Goal: Information Seeking & Learning: Learn about a topic

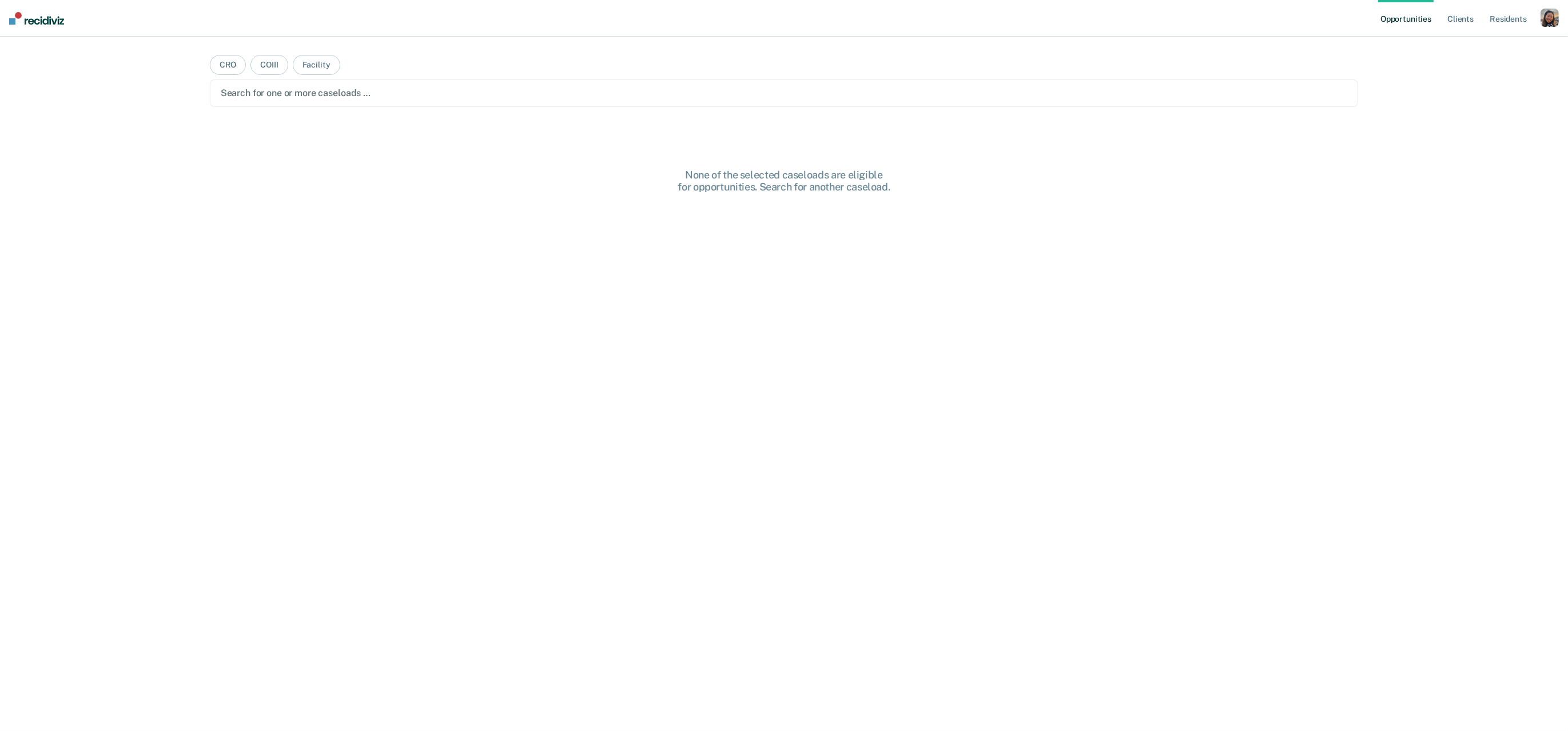
click at [1546, 23] on div "button" at bounding box center [1550, 18] width 18 height 18
click at [1473, 46] on link "Profile" at bounding box center [1504, 47] width 92 height 10
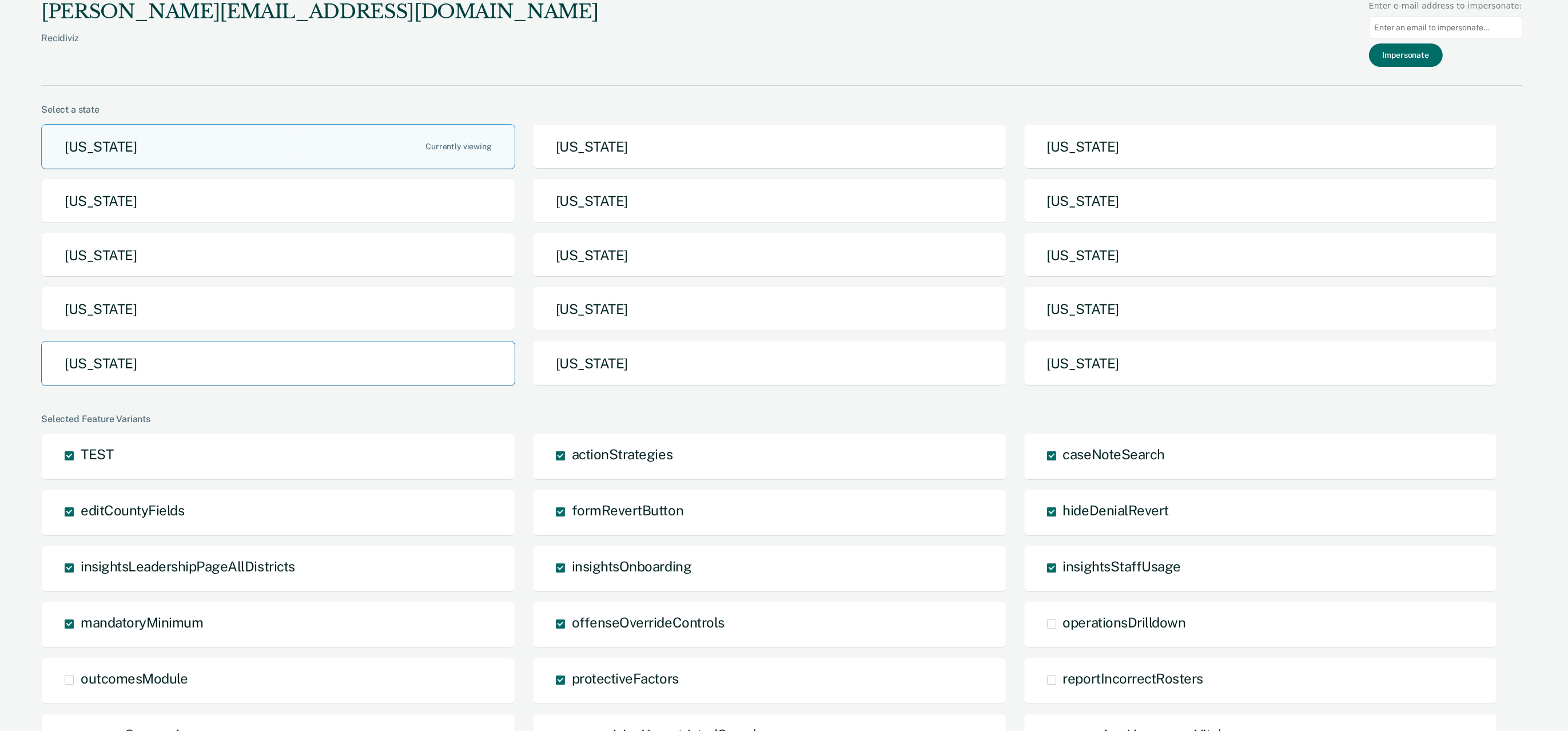
click at [239, 362] on button "[US_STATE]" at bounding box center [278, 363] width 474 height 46
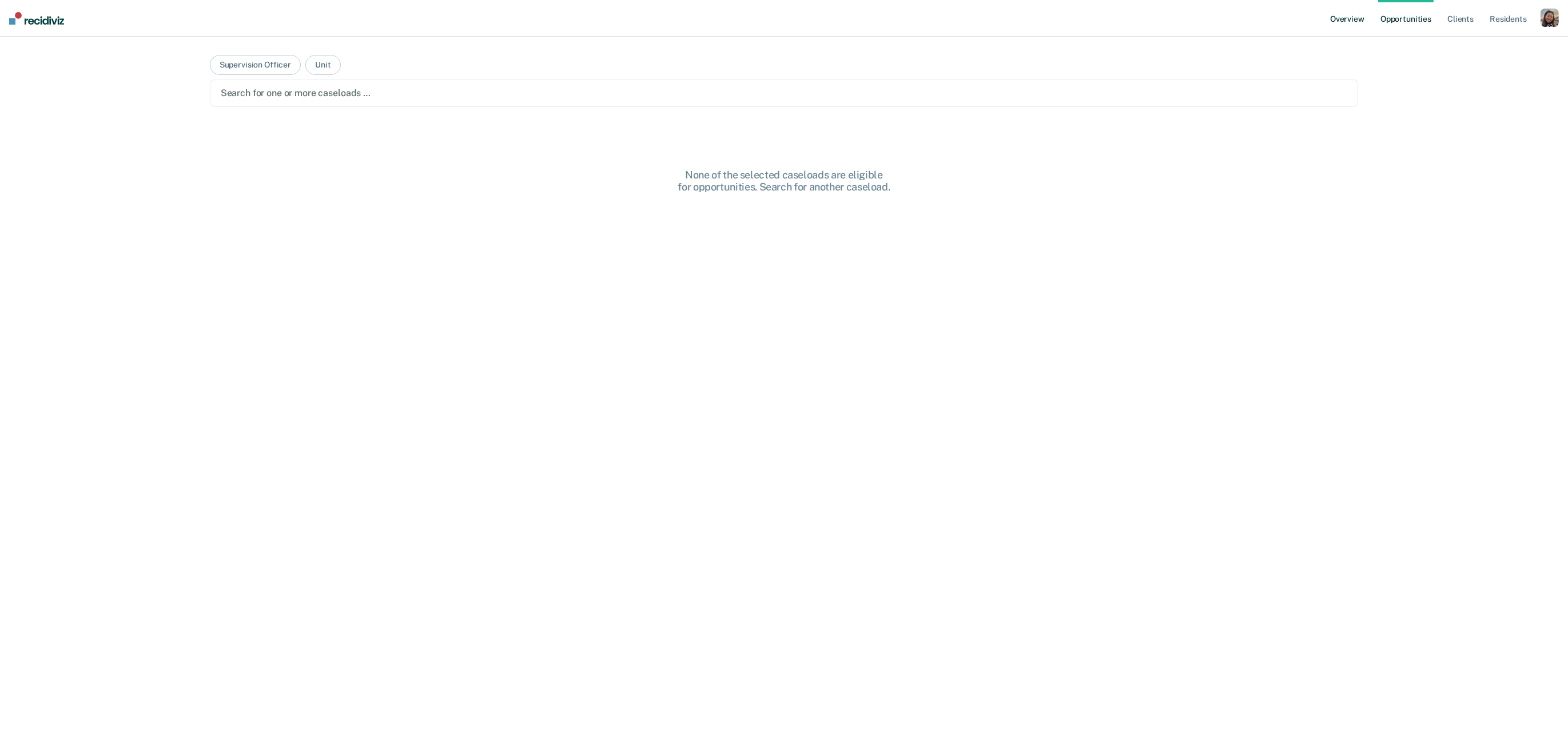
click at [1352, 18] on link "Overview" at bounding box center [1347, 18] width 39 height 36
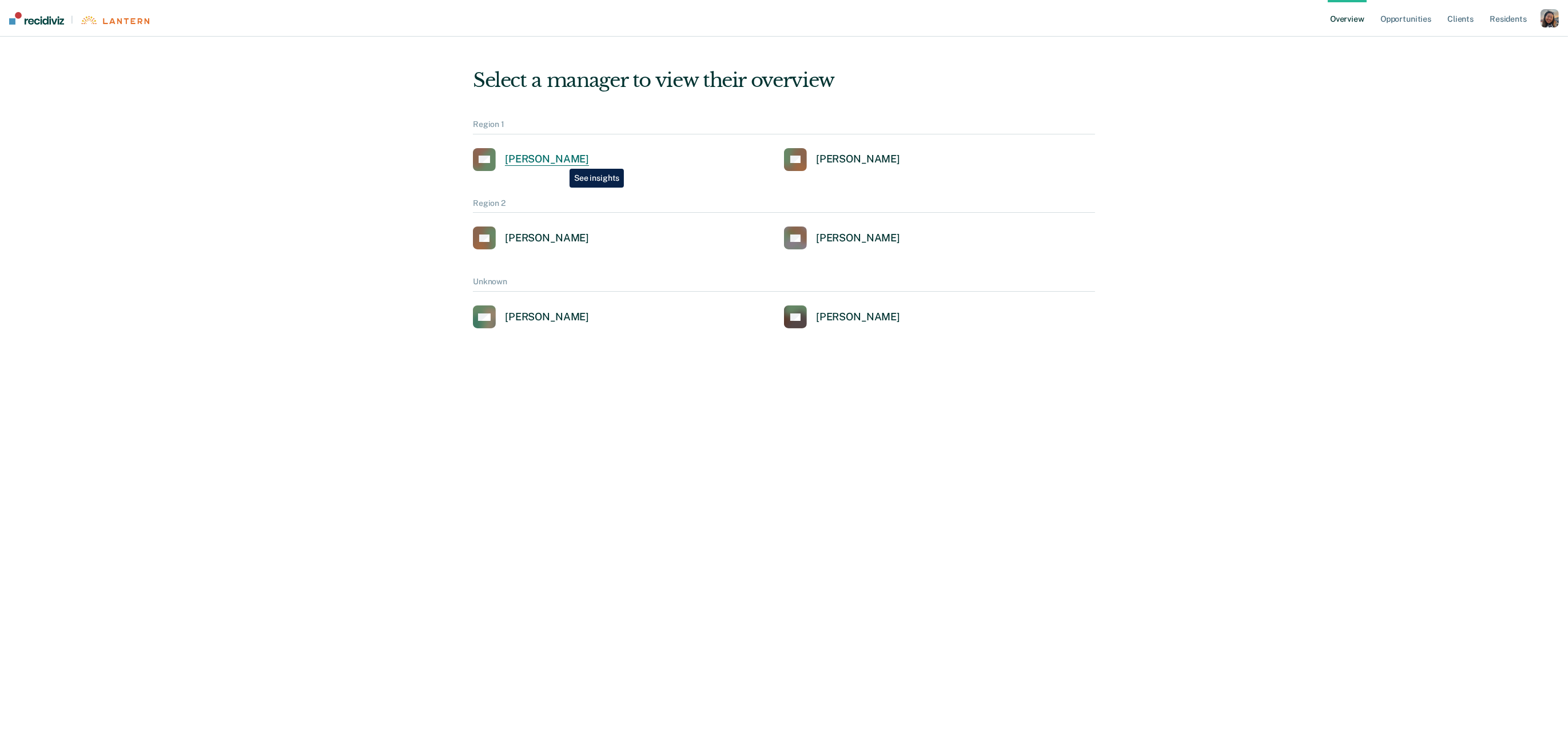
click at [561, 160] on div "[PERSON_NAME]" at bounding box center [547, 159] width 84 height 13
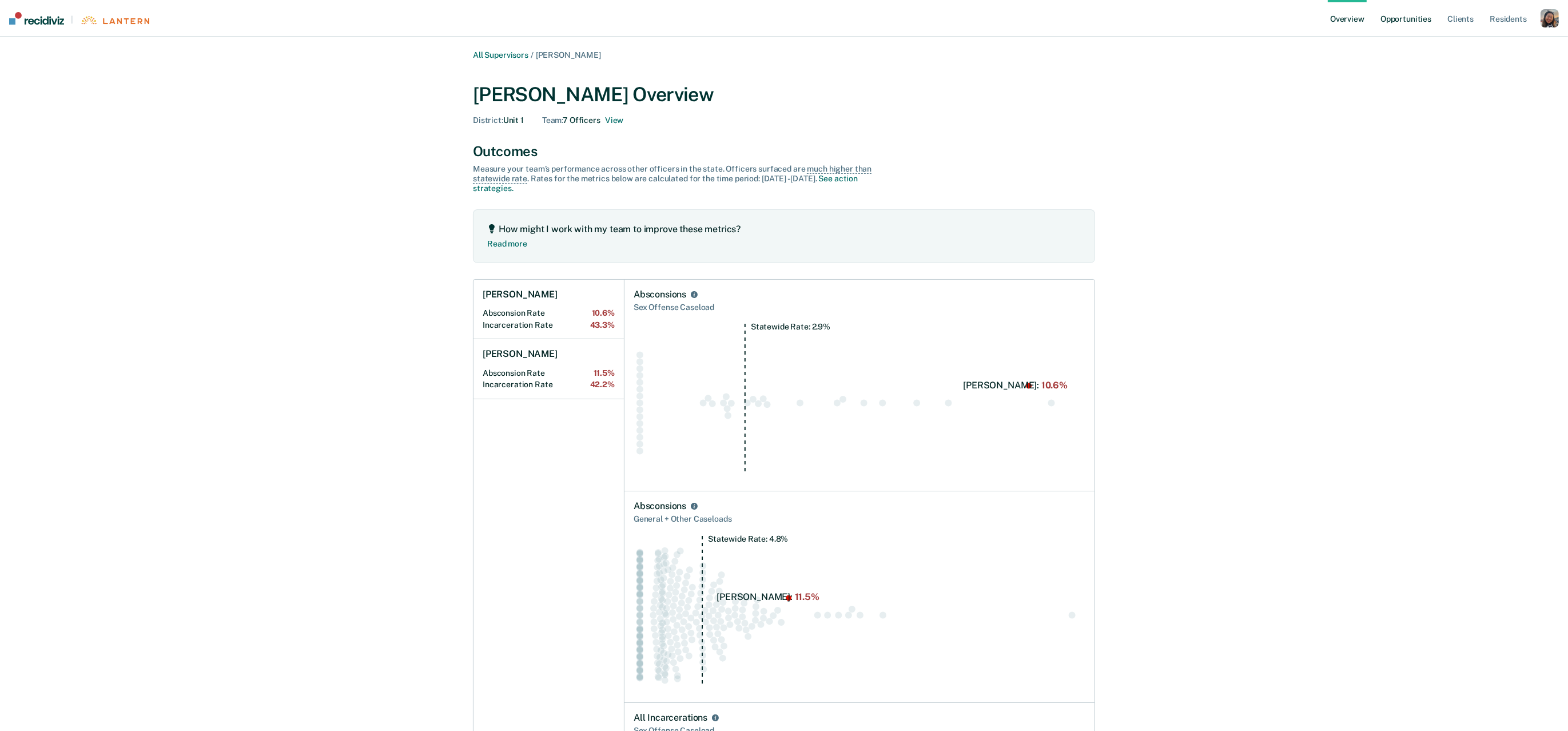
click at [1393, 20] on link "Opportunities" at bounding box center [1406, 18] width 55 height 36
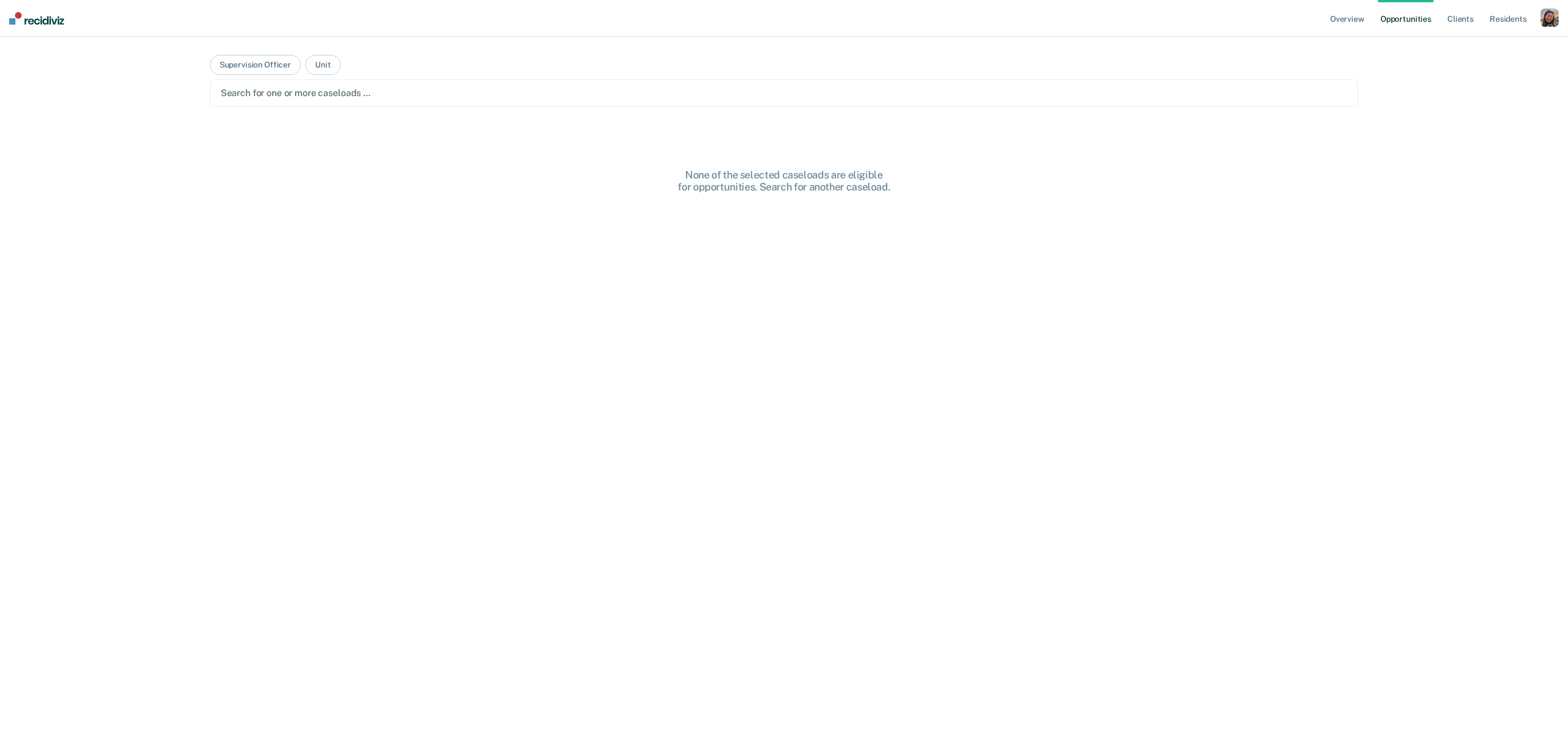
click at [984, 97] on div at bounding box center [784, 92] width 1128 height 13
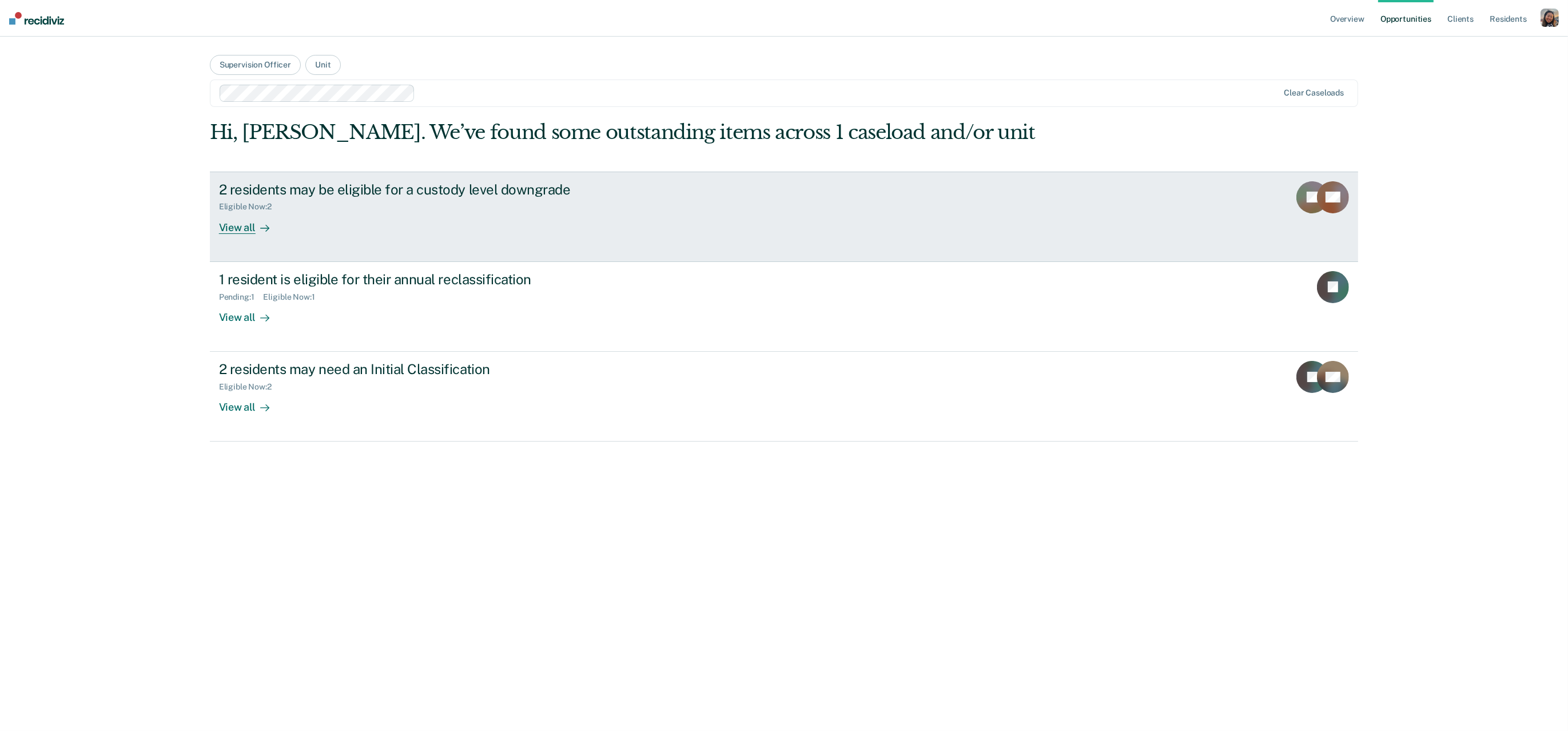
click at [244, 226] on div "View all" at bounding box center [251, 223] width 64 height 22
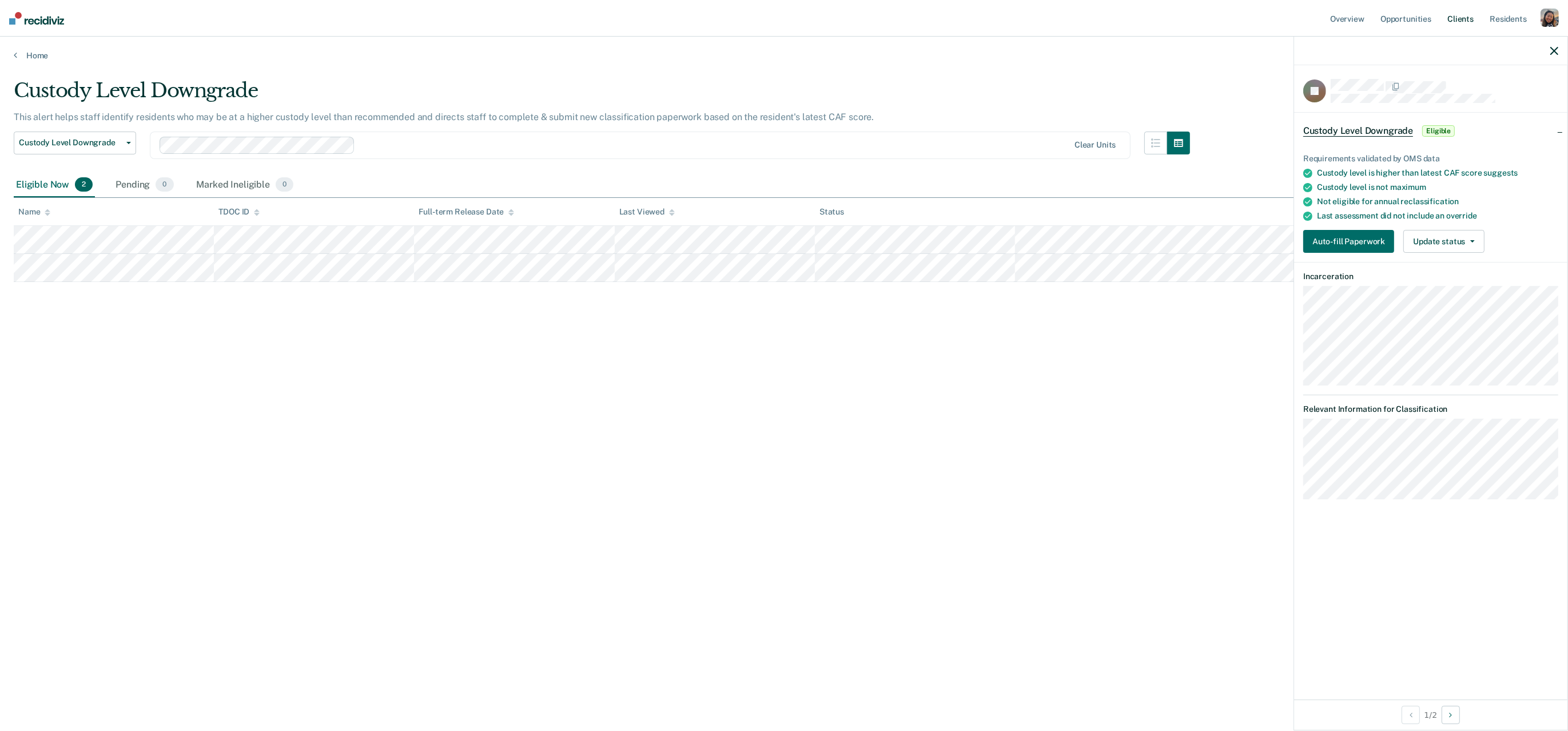
click at [1456, 18] on link "Client s" at bounding box center [1461, 18] width 31 height 36
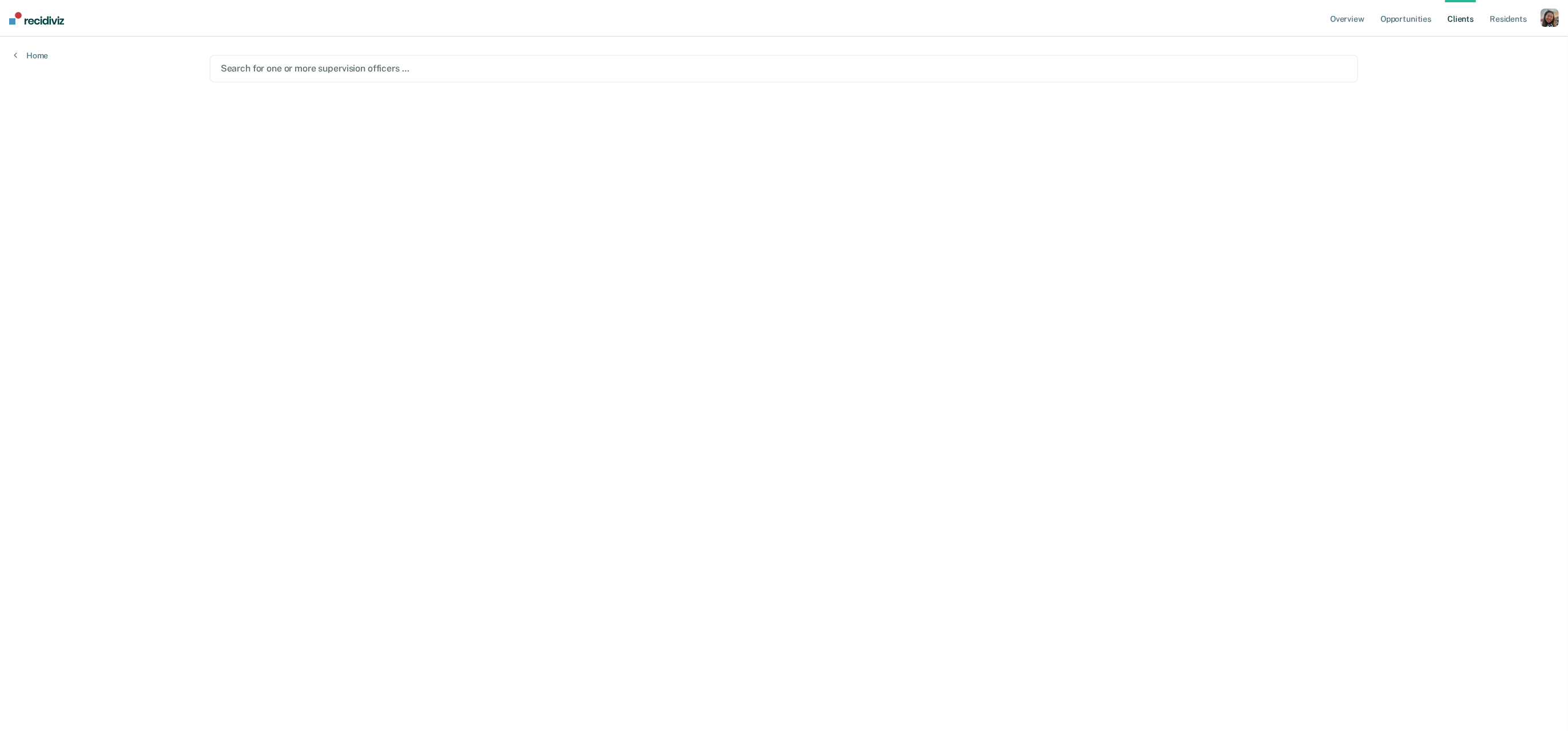
click at [731, 71] on div at bounding box center [784, 68] width 1128 height 13
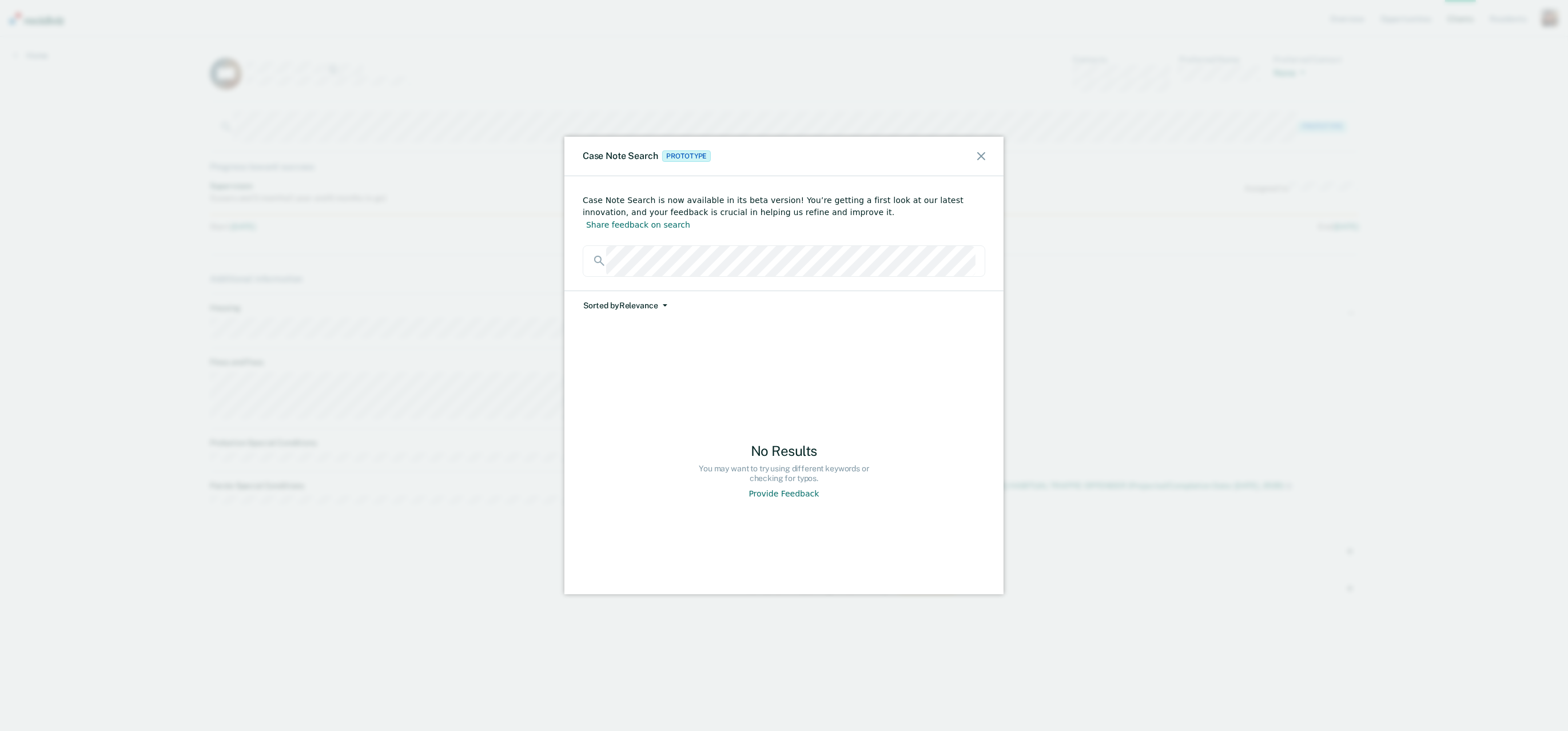
click at [978, 157] on icon at bounding box center [981, 155] width 8 height 8
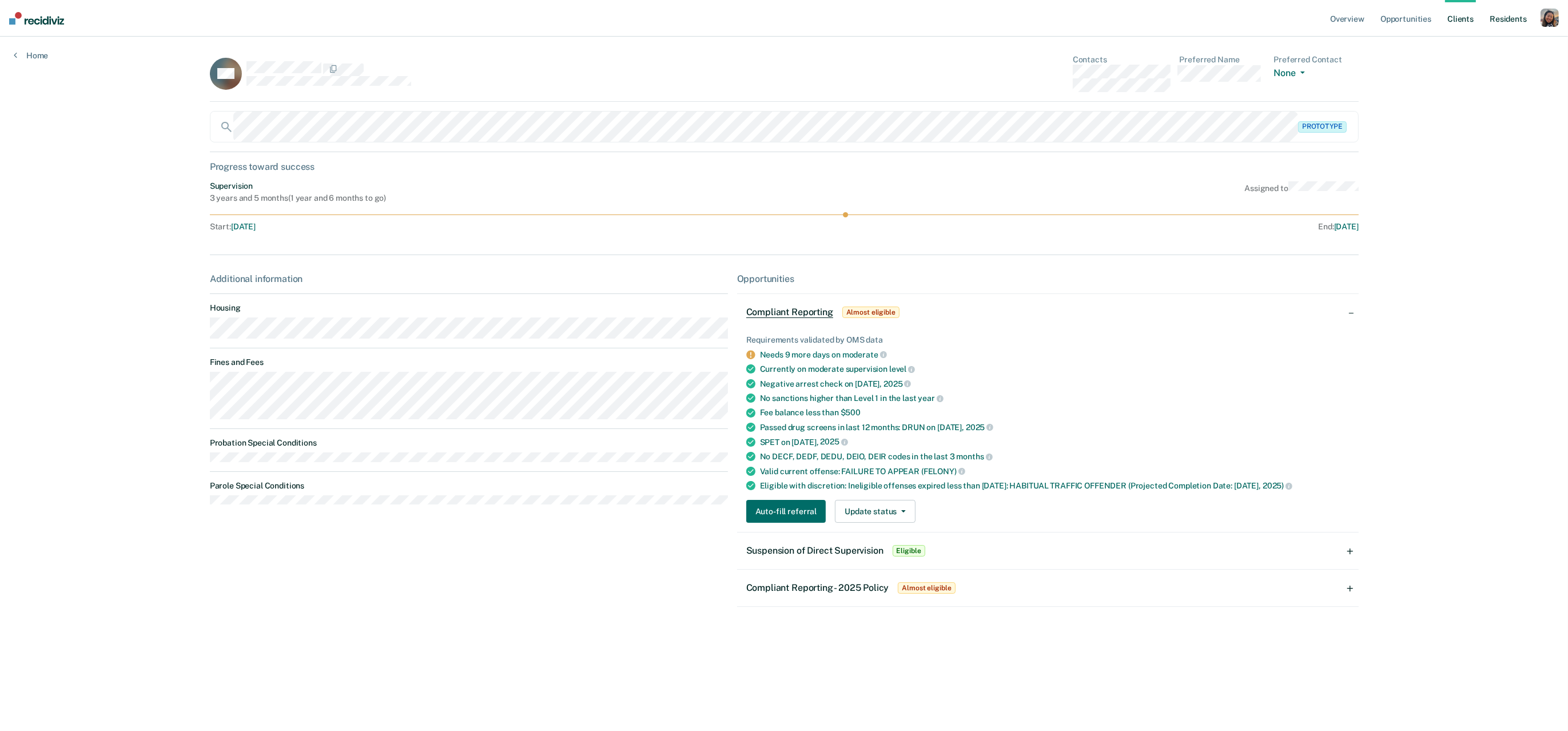
click at [1510, 20] on link "Resident s" at bounding box center [1508, 18] width 42 height 36
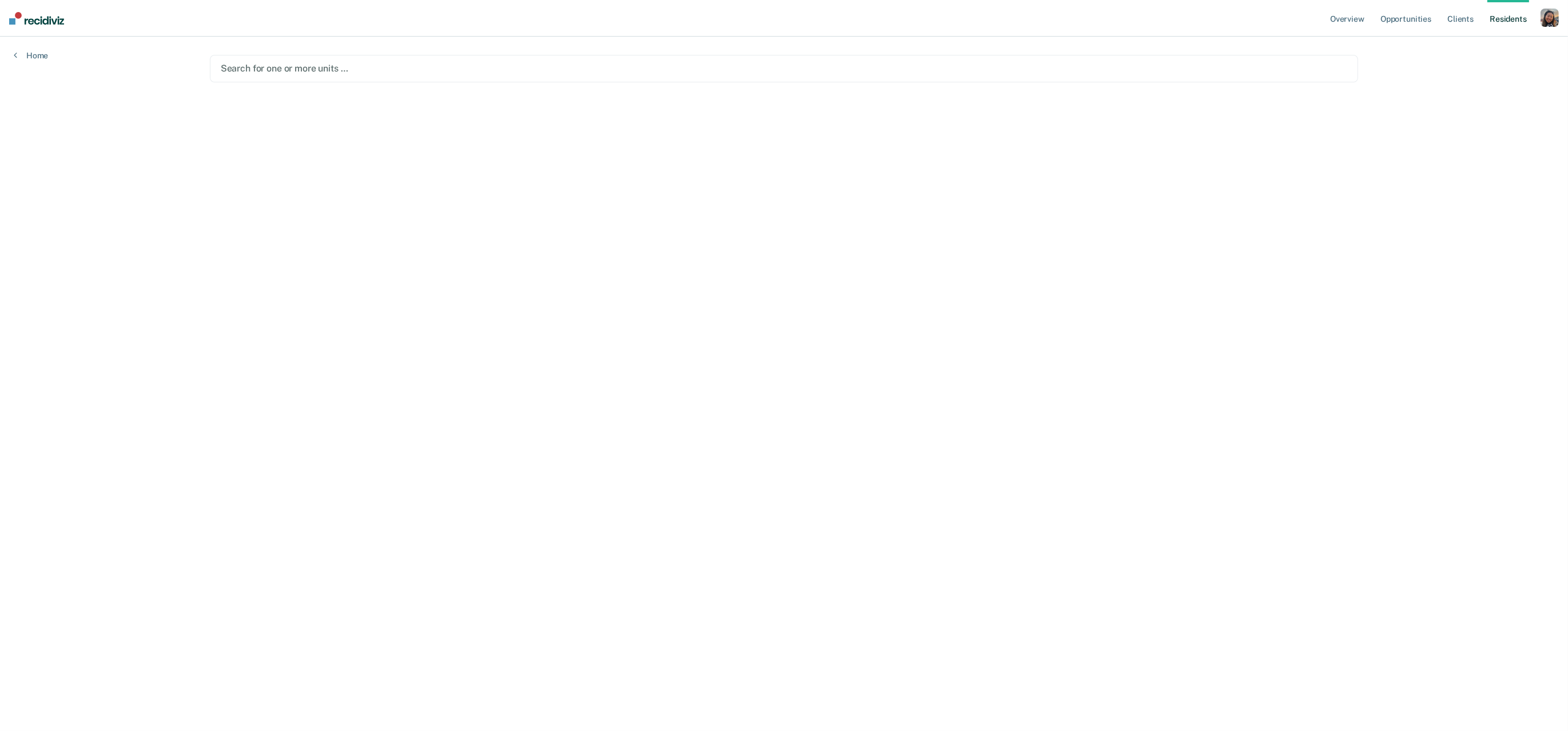
click at [345, 73] on div at bounding box center [784, 68] width 1128 height 13
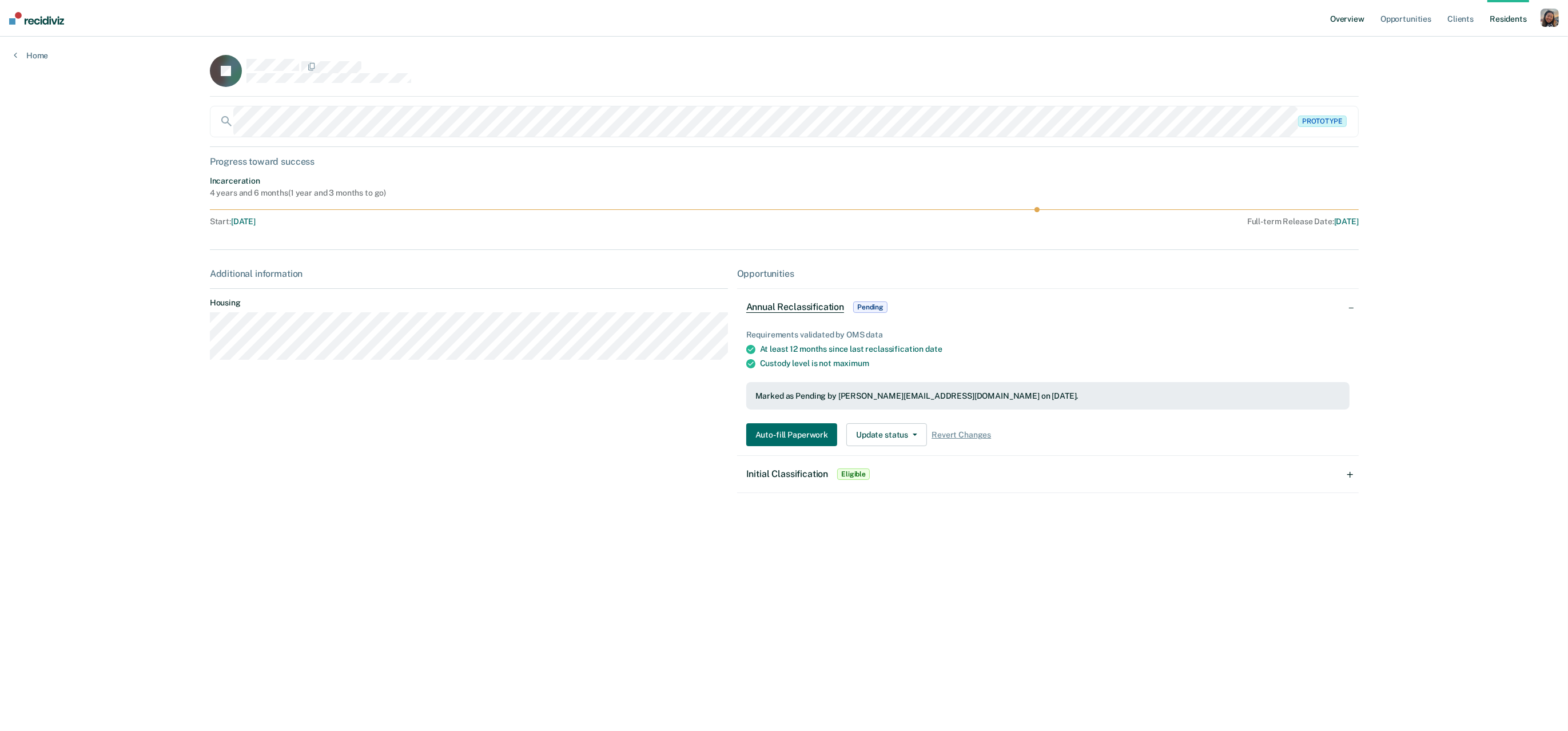
click at [1352, 18] on link "Overview" at bounding box center [1347, 18] width 39 height 36
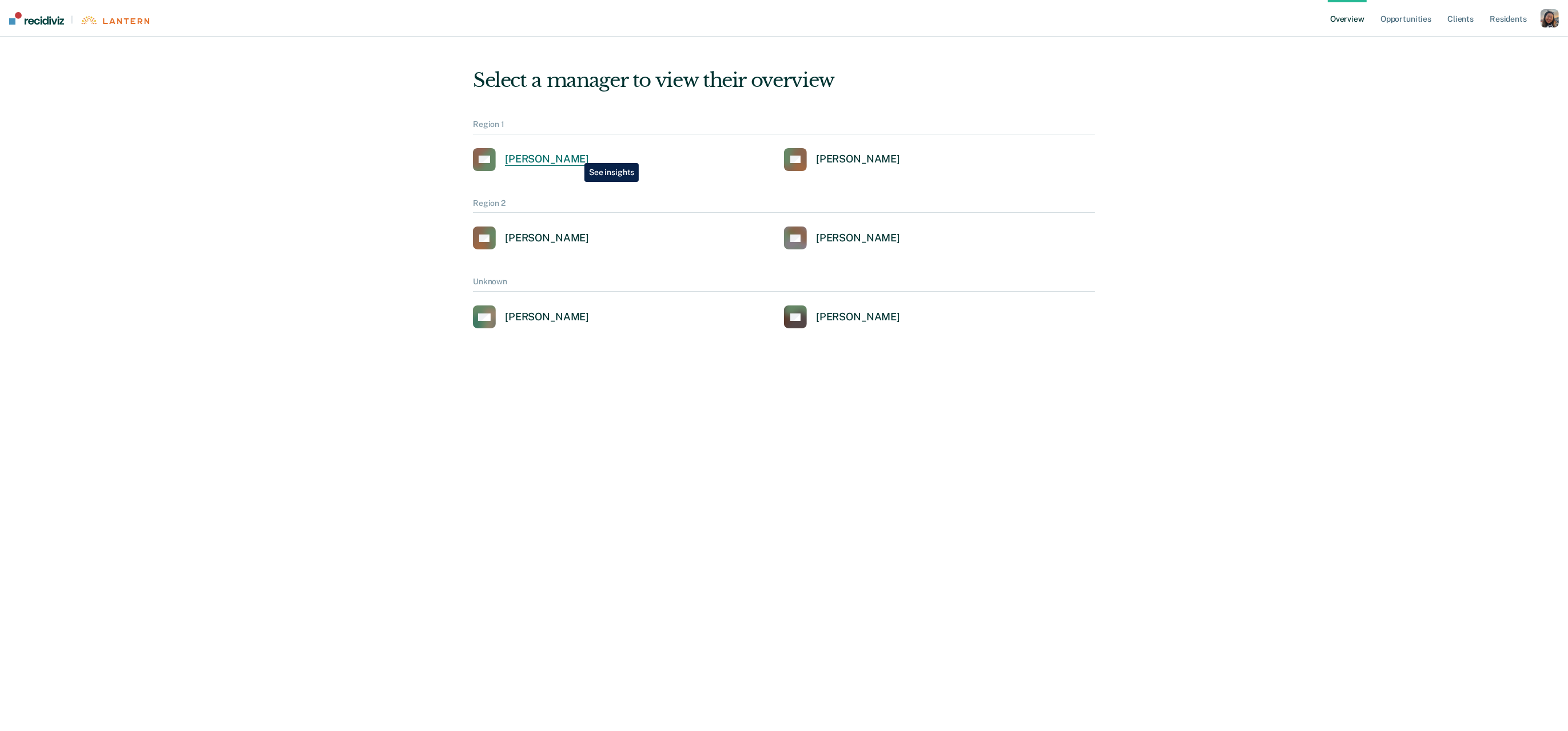
click at [574, 157] on div "[PERSON_NAME]" at bounding box center [547, 159] width 84 height 13
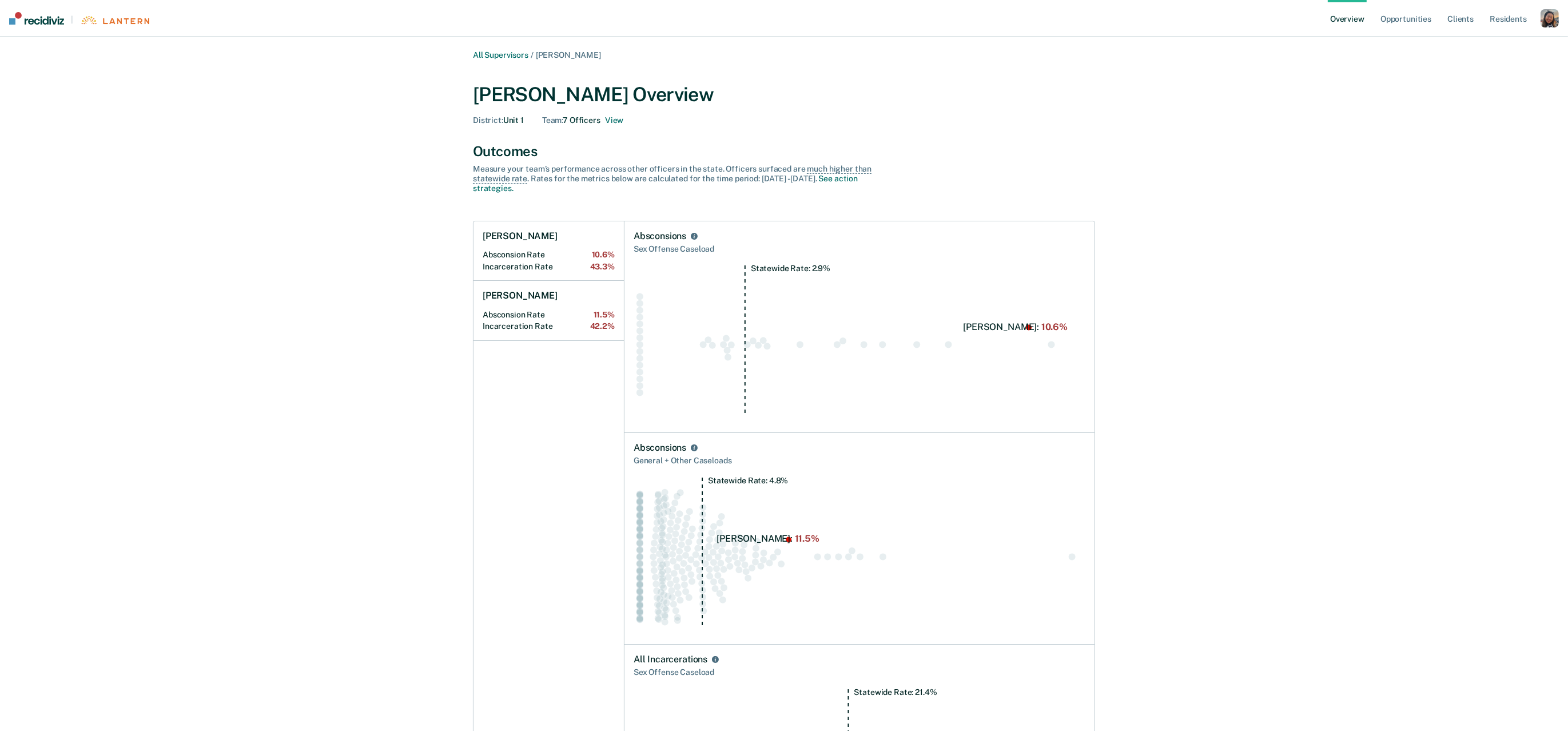
click at [1035, 151] on div "Outcomes" at bounding box center [784, 151] width 622 height 17
click at [566, 323] on Rate "Incarceration Rate 42.2%" at bounding box center [548, 326] width 132 height 10
